Goal: Complete application form

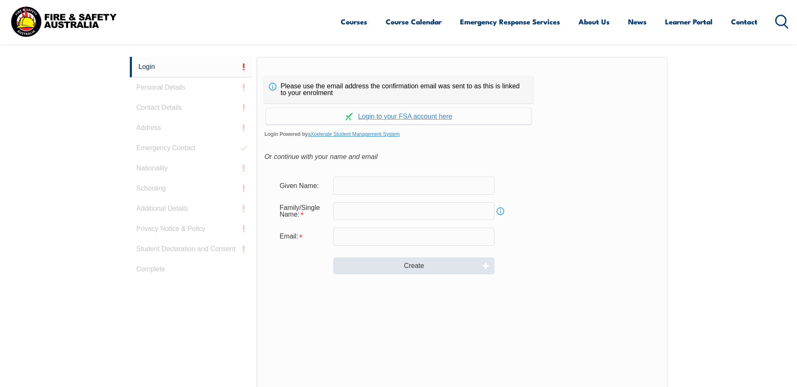
scroll to position [224, 0]
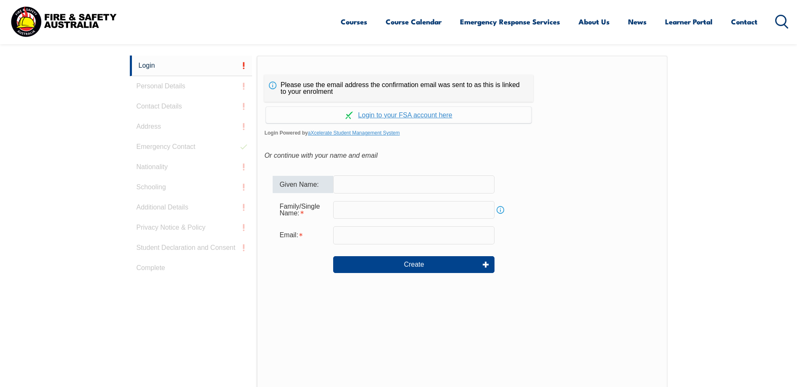
click at [367, 181] on input "text" at bounding box center [413, 184] width 161 height 18
type input "david"
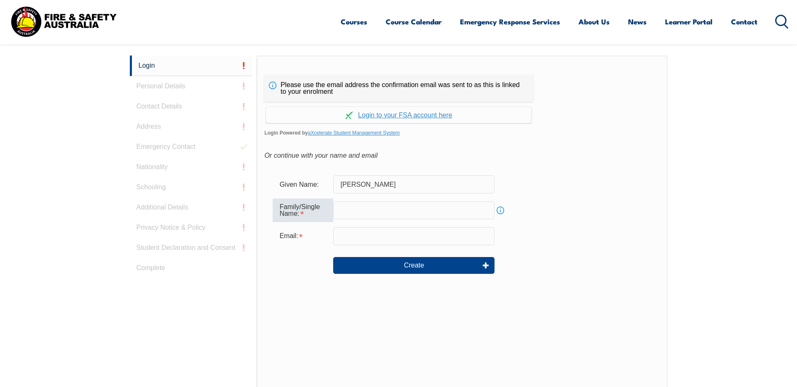
click at [357, 208] on input "text" at bounding box center [413, 210] width 161 height 18
type input "barrotta"
click at [367, 238] on input "email" at bounding box center [413, 236] width 161 height 18
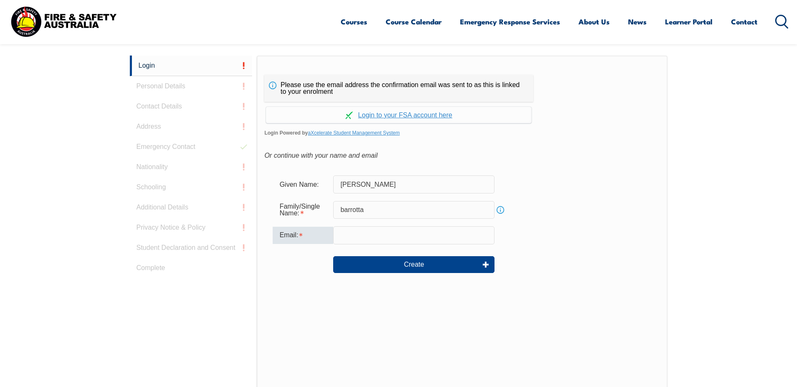
type input "david.barrotta@dhl.com"
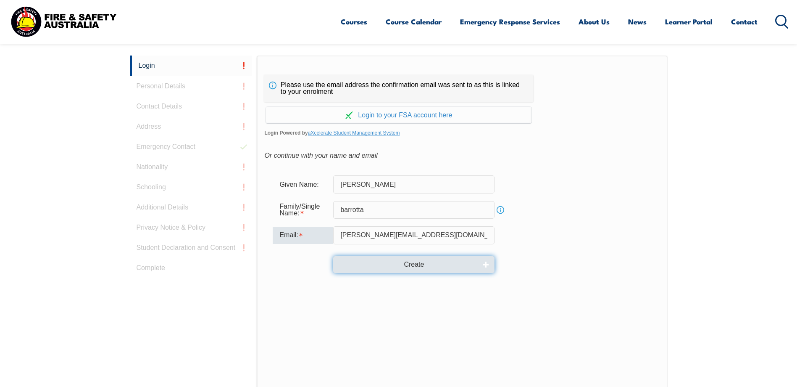
click at [415, 265] on button "Create" at bounding box center [413, 264] width 161 height 17
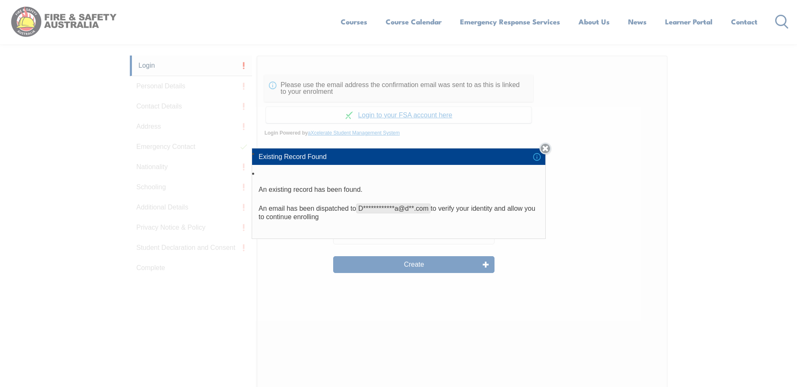
click at [548, 147] on link "Close" at bounding box center [546, 148] width 12 height 12
